Goal: Task Accomplishment & Management: Manage account settings

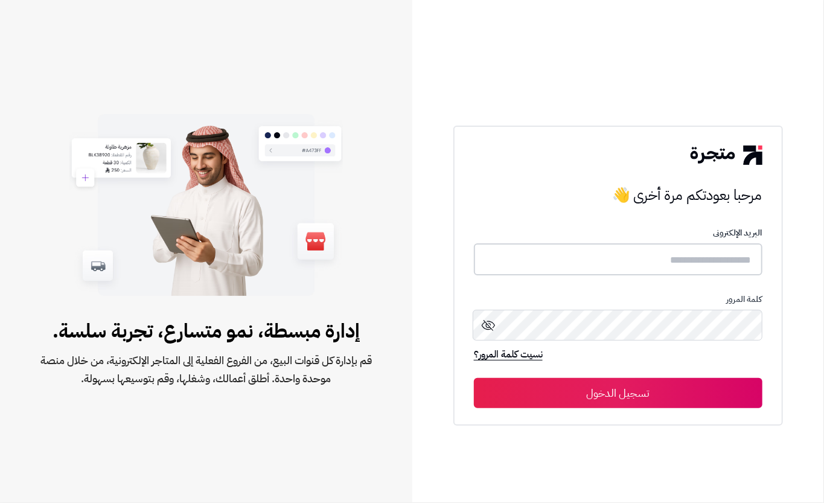
click at [636, 250] on input "text" at bounding box center [618, 259] width 288 height 32
type input "****"
click at [547, 380] on button "تسجيل الدخول" at bounding box center [618, 392] width 288 height 30
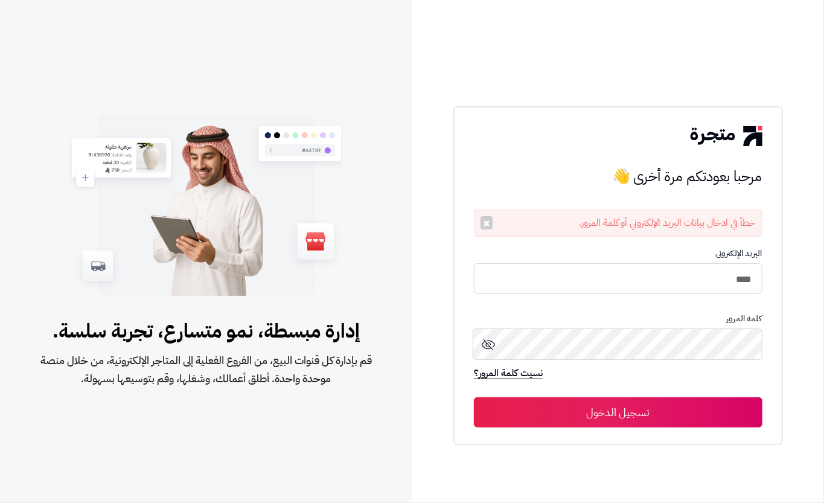
click at [481, 341] on icon at bounding box center [488, 344] width 14 height 14
click at [694, 407] on button "تسجيل الدخول" at bounding box center [618, 412] width 288 height 30
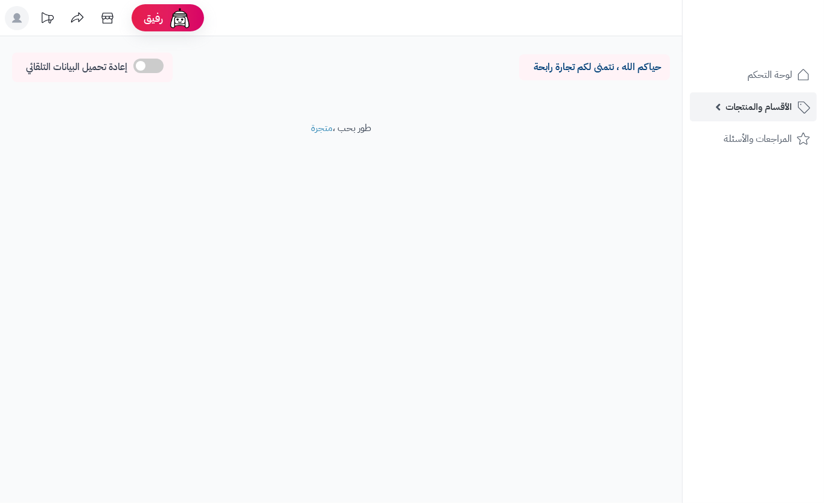
click at [700, 107] on link "الأقسام والمنتجات" at bounding box center [753, 106] width 127 height 29
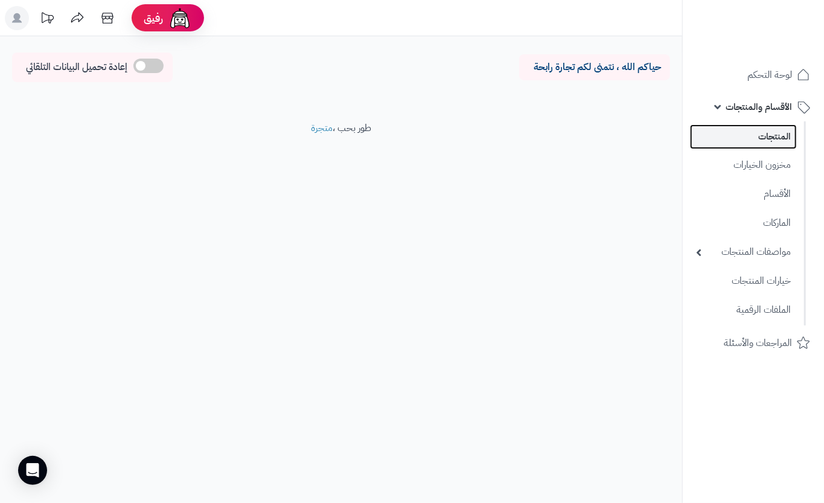
click at [732, 128] on link "المنتجات" at bounding box center [743, 136] width 107 height 25
